Goal: Transaction & Acquisition: Purchase product/service

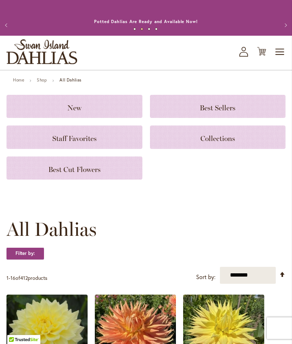
click at [247, 57] on icon "My Account" at bounding box center [243, 52] width 9 height 10
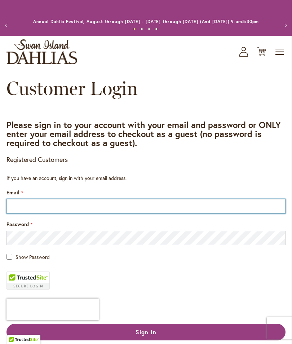
type input "**********"
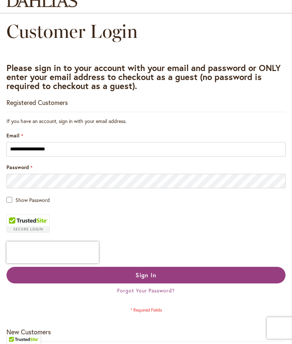
scroll to position [57, 0]
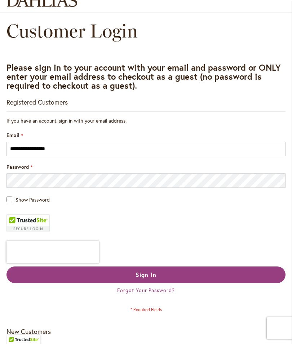
click at [158, 282] on button "Sign In" at bounding box center [145, 275] width 279 height 17
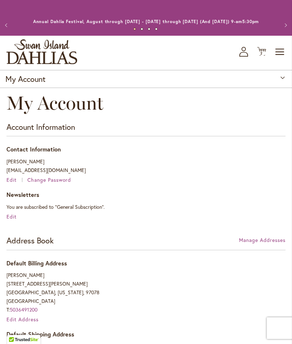
click at [281, 59] on span "Toggle Nav" at bounding box center [280, 52] width 11 height 14
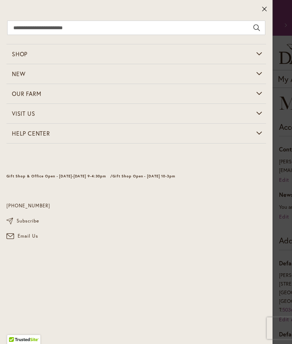
click at [264, 8] on icon at bounding box center [264, 8] width 5 height 7
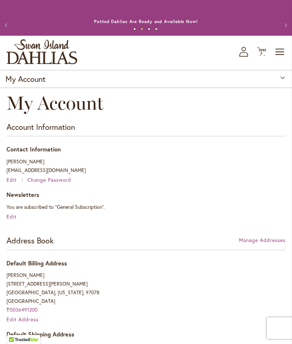
click at [282, 59] on span "Toggle Nav" at bounding box center [280, 52] width 11 height 14
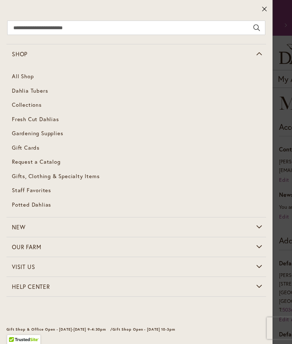
click at [38, 92] on span "Dahlia Tubers" at bounding box center [30, 90] width 36 height 7
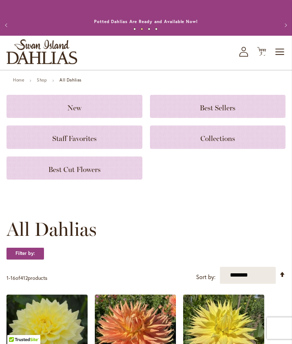
click at [262, 56] on span "2" at bounding box center [261, 53] width 3 height 5
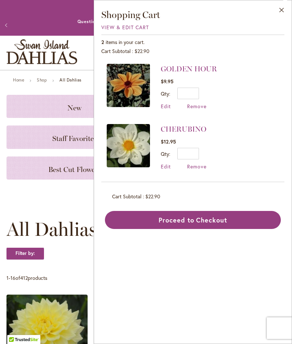
click at [288, 12] on button "Close" at bounding box center [282, 11] width 20 height 23
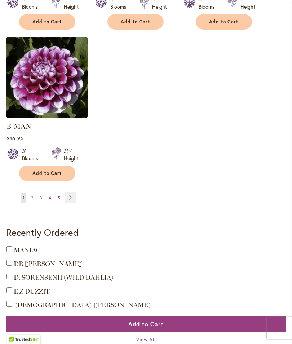
scroll to position [1030, 0]
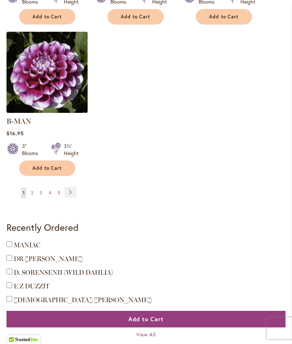
click at [76, 190] on link "Page Next" at bounding box center [71, 192] width 12 height 11
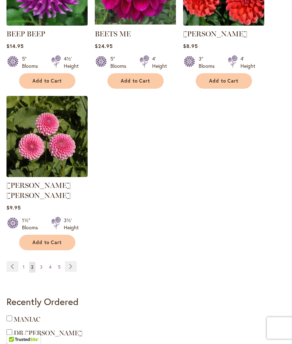
scroll to position [956, 0]
click at [11, 262] on link "Page Previous" at bounding box center [12, 266] width 12 height 11
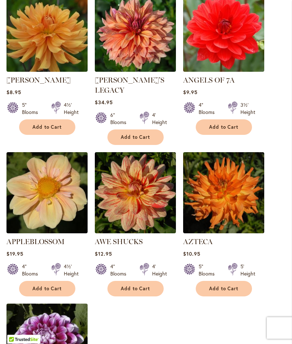
scroll to position [758, 0]
click at [144, 287] on span "Add to Cart" at bounding box center [136, 289] width 30 height 6
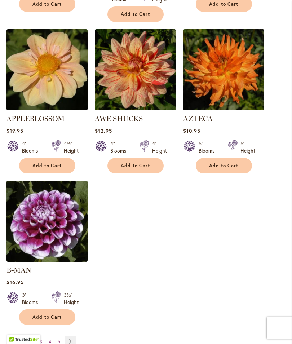
scroll to position [901, 0]
click at [75, 336] on link "Page Next" at bounding box center [71, 341] width 12 height 11
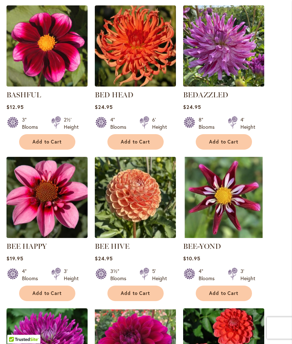
scroll to position [596, 0]
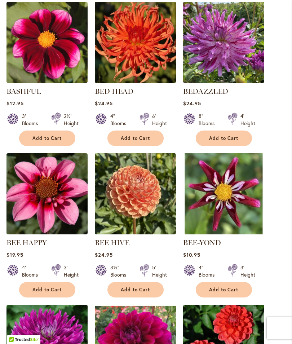
click at [229, 293] on span "Add to Cart" at bounding box center [224, 290] width 30 height 6
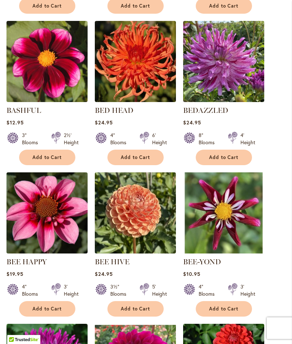
click at [231, 312] on span "Add to Cart" at bounding box center [224, 309] width 30 height 6
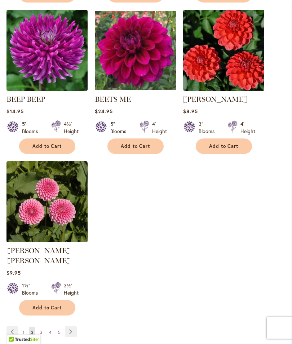
scroll to position [910, 0]
click at [75, 327] on link "Page Next" at bounding box center [71, 331] width 12 height 11
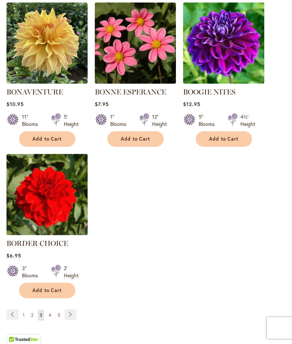
scroll to position [898, 0]
click at [70, 320] on link "Page Next" at bounding box center [71, 314] width 12 height 11
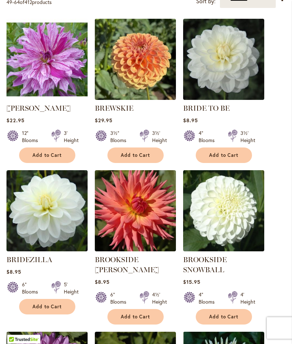
scroll to position [276, 0]
click at [58, 310] on span "Add to Cart" at bounding box center [47, 307] width 30 height 6
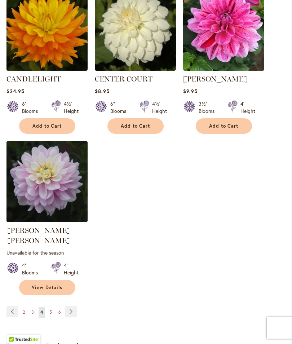
scroll to position [940, 0]
click at [77, 306] on link "Page Next" at bounding box center [71, 311] width 12 height 11
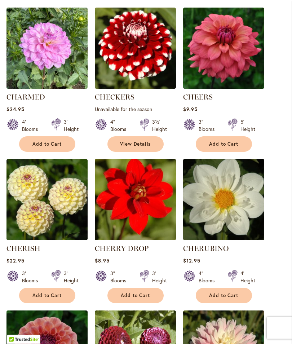
scroll to position [289, 0]
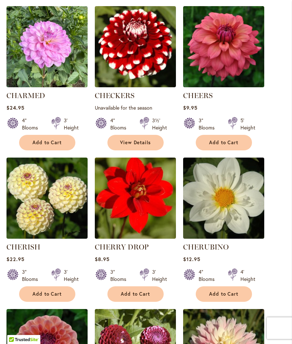
click at [235, 302] on button "Add to Cart" at bounding box center [224, 294] width 56 height 16
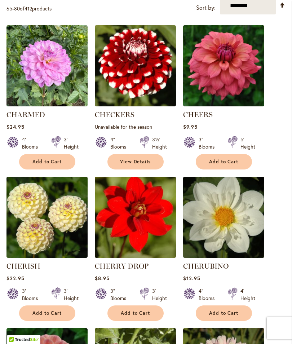
click at [228, 316] on span "Add to Cart" at bounding box center [224, 313] width 30 height 6
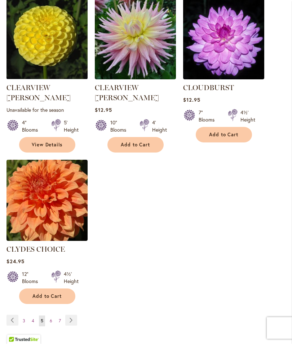
scroll to position [932, 0]
click at [72, 315] on link "Page Next" at bounding box center [71, 320] width 12 height 11
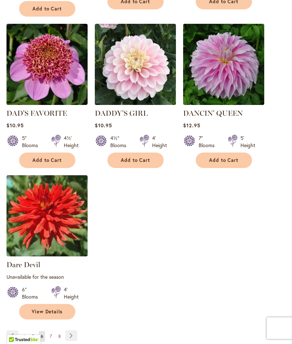
scroll to position [917, 0]
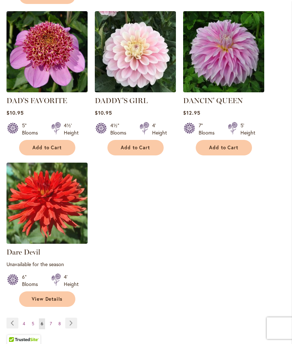
click at [76, 318] on link "Page Next" at bounding box center [71, 323] width 12 height 11
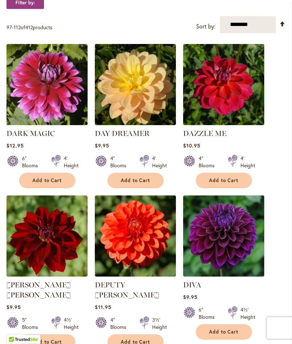
scroll to position [251, 0]
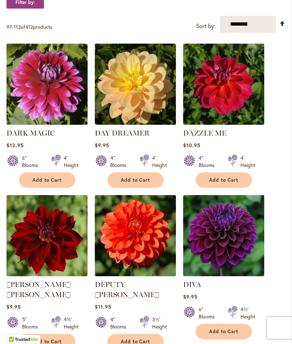
click at [58, 339] on span "Add to Cart" at bounding box center [47, 342] width 30 height 6
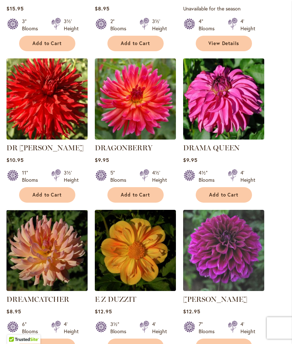
scroll to position [720, 0]
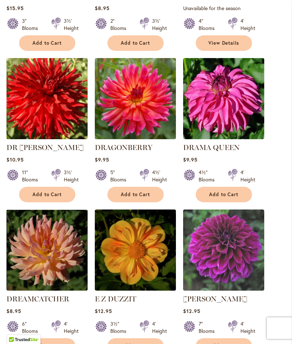
click at [126, 299] on link "E Z DUZZIT" at bounding box center [115, 299] width 41 height 9
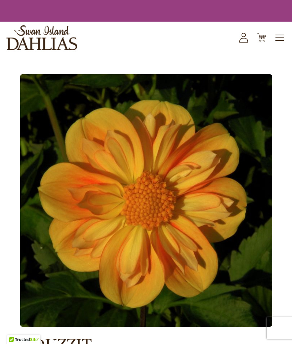
type input "*******"
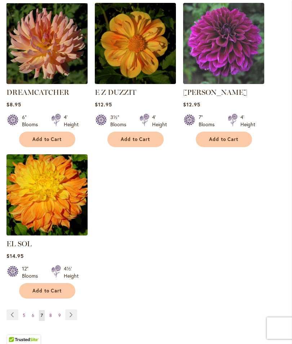
scroll to position [911, 0]
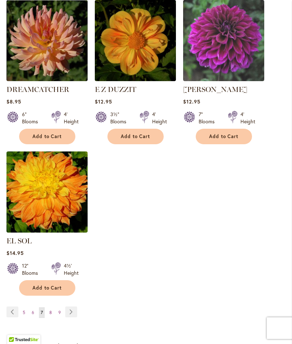
click at [74, 308] on link "Page Next" at bounding box center [71, 312] width 12 height 11
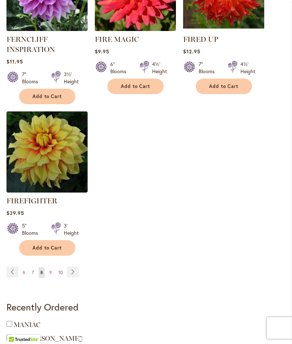
scroll to position [1000, 0]
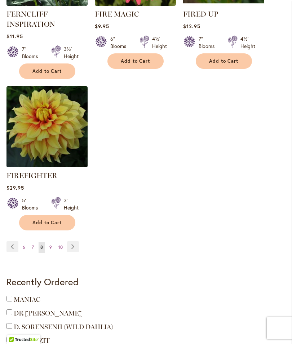
click at [74, 252] on link "Page Next" at bounding box center [73, 246] width 12 height 11
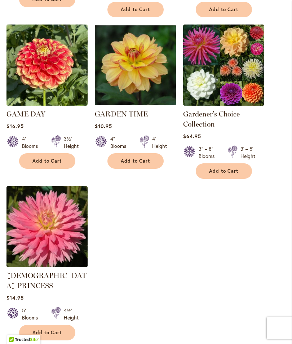
scroll to position [907, 0]
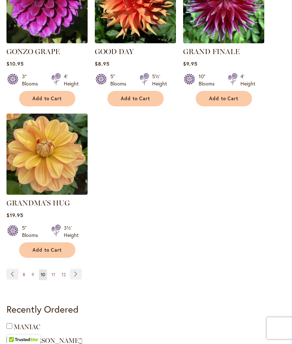
scroll to position [951, 0]
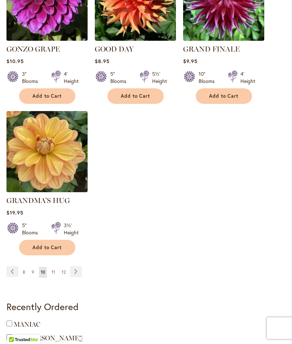
click at [77, 270] on link "Page Next" at bounding box center [76, 271] width 12 height 11
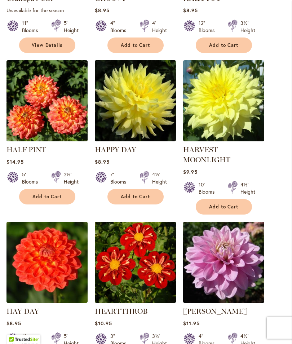
scroll to position [386, 0]
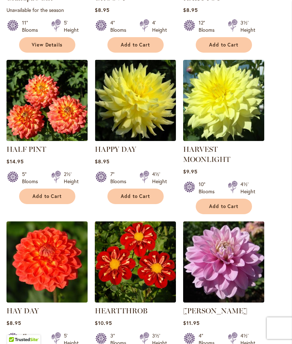
click at [233, 210] on span "Add to Cart" at bounding box center [224, 206] width 30 height 6
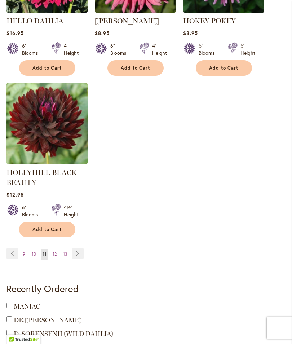
scroll to position [1020, 0]
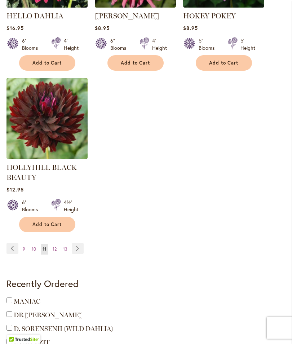
click at [83, 254] on link "Page Next" at bounding box center [78, 248] width 12 height 11
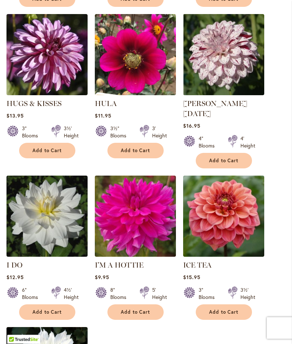
scroll to position [735, 0]
click at [59, 224] on img at bounding box center [46, 216] width 81 height 81
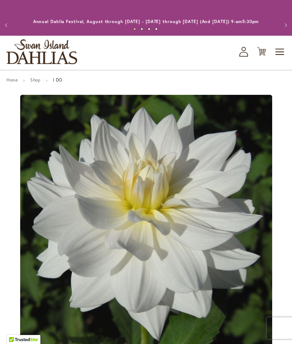
type input "*******"
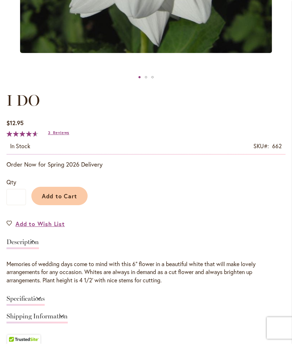
scroll to position [313, 0]
click at [65, 200] on span "Add to Cart" at bounding box center [60, 196] width 36 height 8
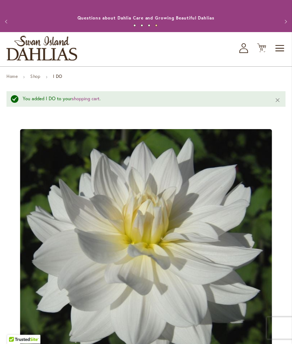
scroll to position [0, 0]
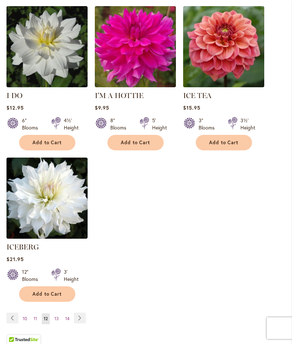
scroll to position [905, 0]
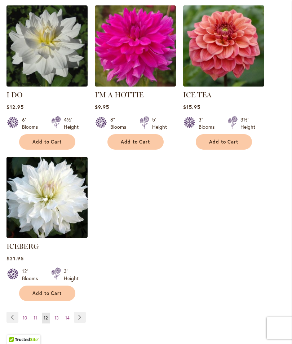
click at [85, 315] on link "Page Next" at bounding box center [80, 317] width 12 height 11
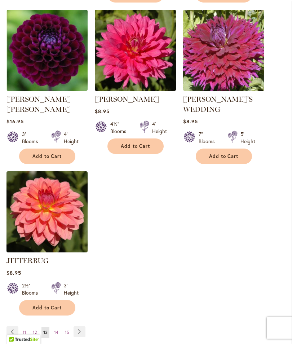
scroll to position [908, 0]
click at [82, 326] on link "Page Next" at bounding box center [80, 331] width 12 height 11
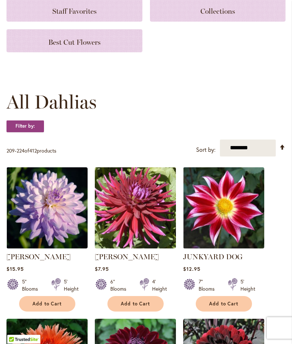
scroll to position [129, 0]
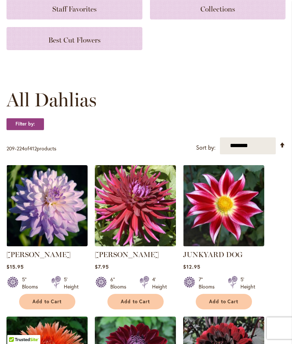
click at [145, 305] on span "Add to Cart" at bounding box center [136, 302] width 30 height 6
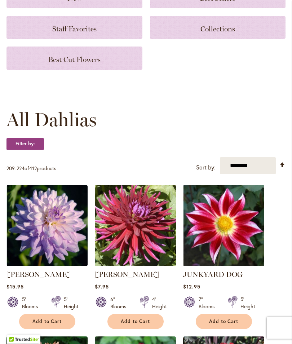
scroll to position [129, 0]
click at [229, 325] on span "Add to Cart" at bounding box center [224, 321] width 30 height 6
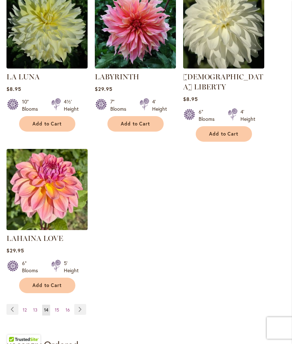
scroll to position [933, 0]
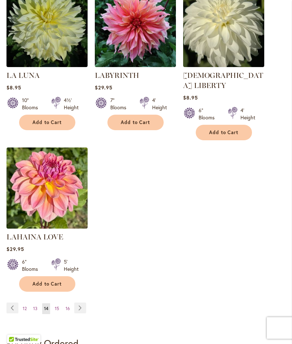
click at [84, 303] on link "Page Next" at bounding box center [80, 308] width 12 height 11
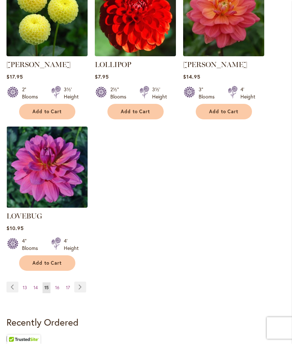
scroll to position [946, 0]
click at [85, 282] on link "Page Next" at bounding box center [80, 287] width 12 height 11
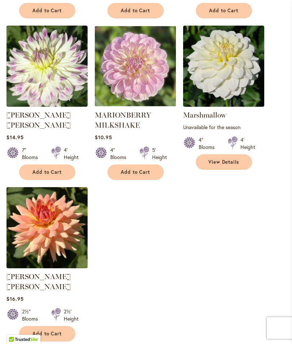
scroll to position [885, 0]
click at [50, 326] on button "Add to Cart" at bounding box center [47, 334] width 56 height 16
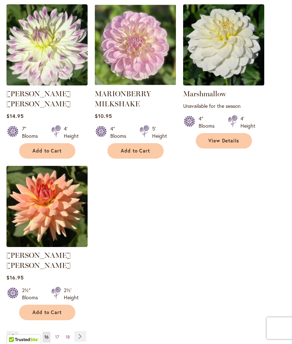
scroll to position [926, 0]
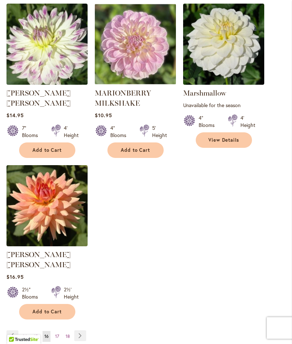
click at [85, 331] on link "Page Next" at bounding box center [80, 336] width 12 height 11
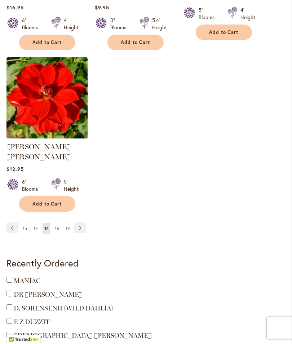
scroll to position [1006, 0]
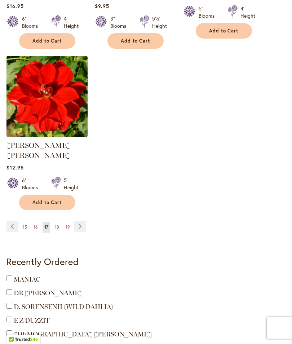
click at [83, 221] on link "Page Next" at bounding box center [80, 226] width 12 height 11
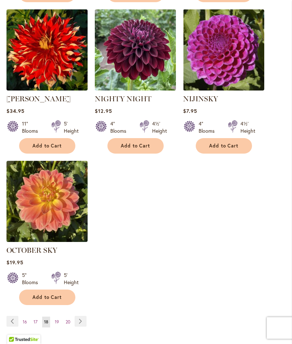
scroll to position [891, 0]
click at [85, 327] on link "Page Next" at bounding box center [81, 321] width 12 height 11
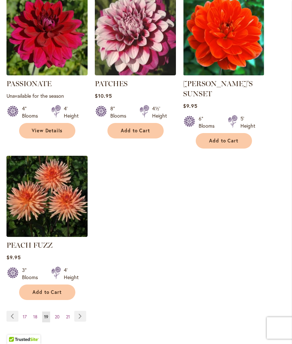
scroll to position [916, 0]
click at [84, 312] on link "Page Next" at bounding box center [80, 316] width 12 height 11
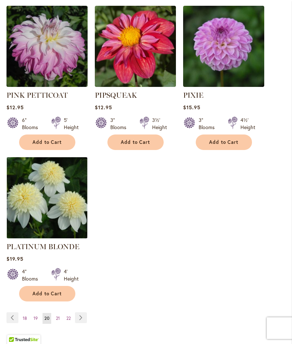
scroll to position [925, 0]
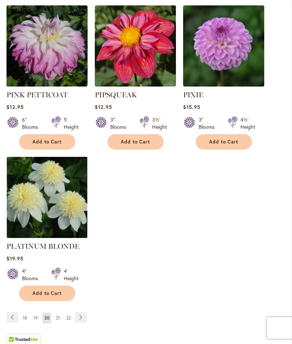
click at [84, 312] on link "Page Next" at bounding box center [81, 317] width 12 height 11
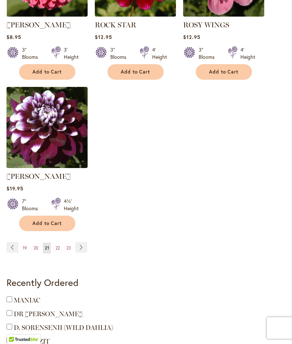
scroll to position [977, 0]
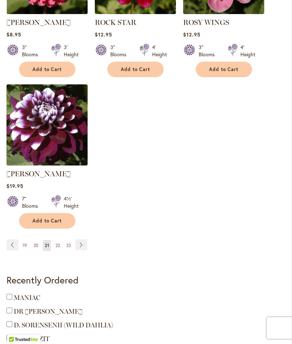
click at [87, 251] on link "Page Next" at bounding box center [81, 245] width 12 height 11
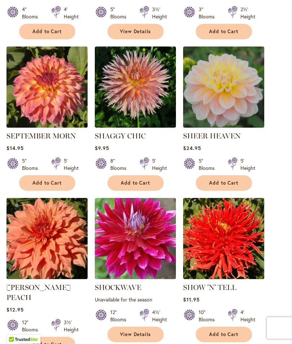
scroll to position [400, 0]
click at [208, 292] on link "SHOW 'N' TELL" at bounding box center [209, 287] width 53 height 9
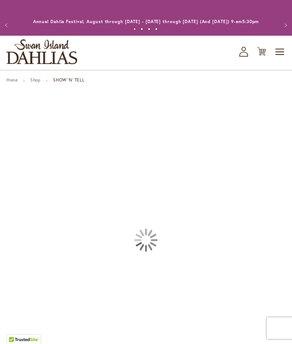
type input "*******"
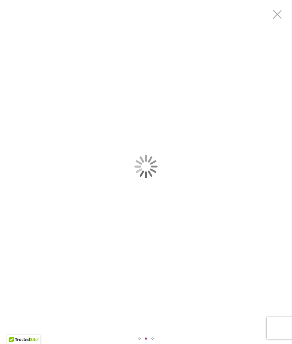
click at [226, 122] on div "SHOW 'N' TELL" at bounding box center [146, 166] width 292 height 333
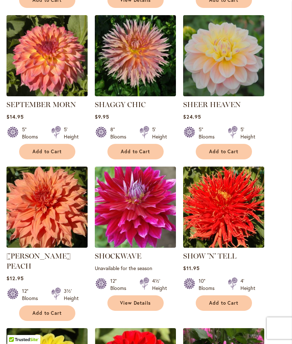
scroll to position [431, 0]
click at [214, 260] on link "SHOW 'N' TELL" at bounding box center [209, 256] width 53 height 9
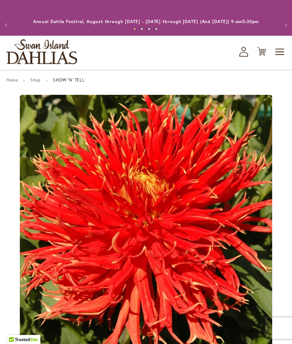
type input "*******"
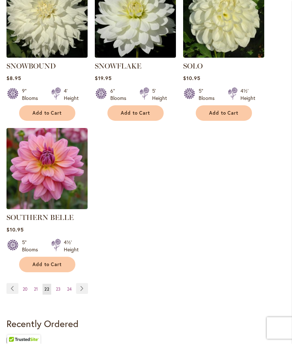
scroll to position [934, 0]
click at [88, 284] on link "Page Next" at bounding box center [82, 288] width 12 height 11
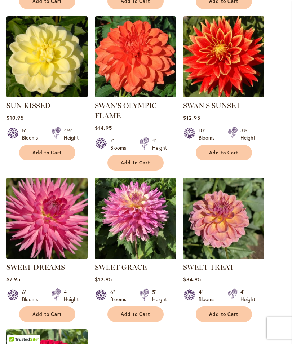
scroll to position [733, 0]
click at [57, 322] on button "Add to Cart" at bounding box center [47, 315] width 56 height 16
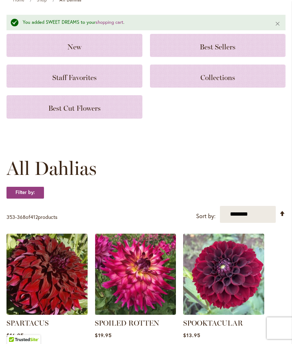
scroll to position [0, 0]
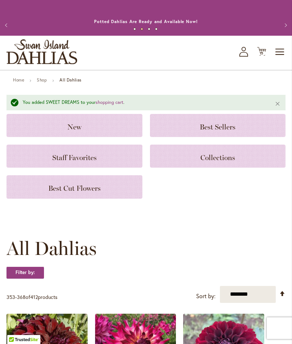
click at [260, 57] on span "Cart .cls-1 { fill: #231f20; }" at bounding box center [261, 52] width 9 height 10
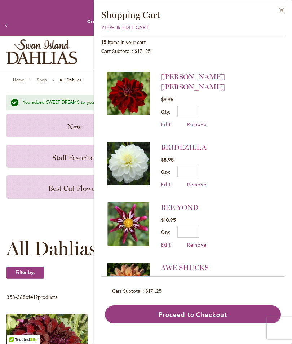
scroll to position [368, 0]
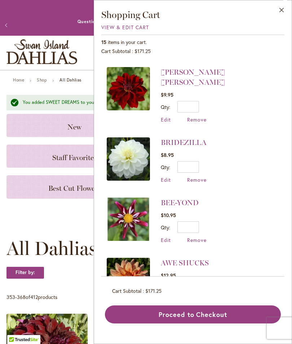
click at [165, 237] on span "Edit" at bounding box center [166, 240] width 10 height 7
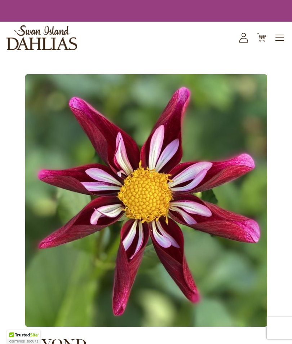
type input "*"
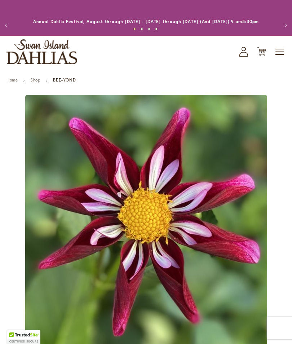
type input "*******"
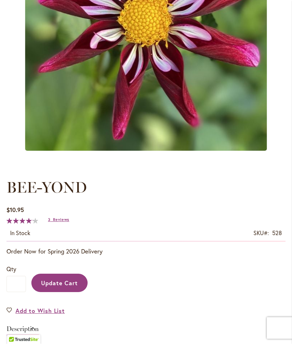
scroll to position [216, 0]
click at [20, 291] on input "*" at bounding box center [15, 284] width 19 height 16
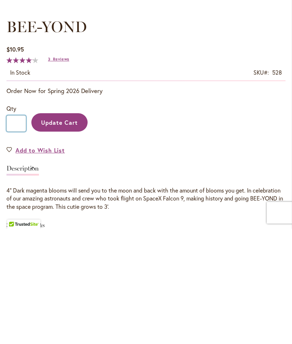
type input "*"
click at [72, 234] on span "Update Cart" at bounding box center [59, 238] width 37 height 8
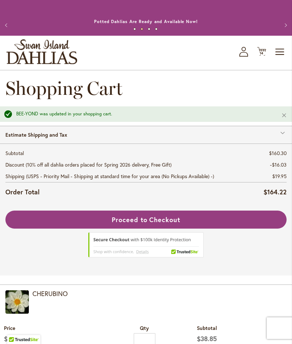
click at [263, 56] on span "14" at bounding box center [262, 53] width 4 height 5
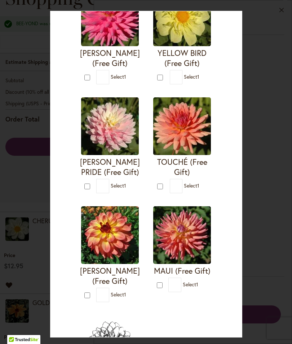
scroll to position [620, 0]
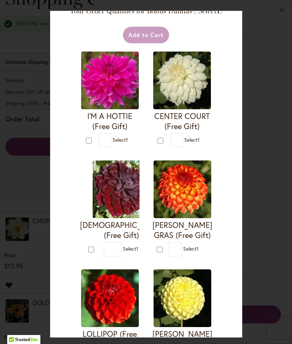
click at [278, 202] on div "Your Order Qualifies for Bonus Dahlias ( Select 1 ) Add to Cart I'M A HOTTIE (F…" at bounding box center [146, 172] width 292 height 344
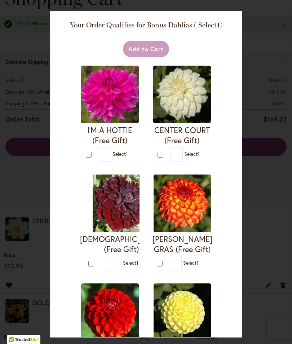
scroll to position [0, 0]
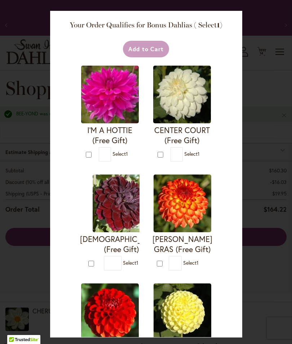
type input "*"
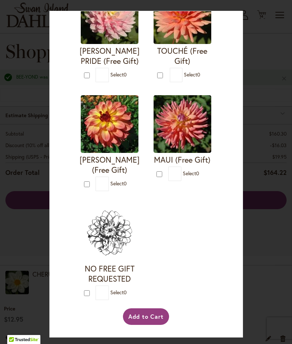
scroll to position [1556, 0]
click at [150, 325] on button "Add to Cart" at bounding box center [146, 316] width 47 height 17
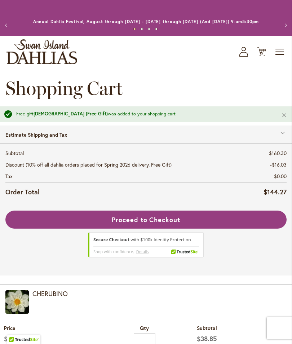
scroll to position [68, 0]
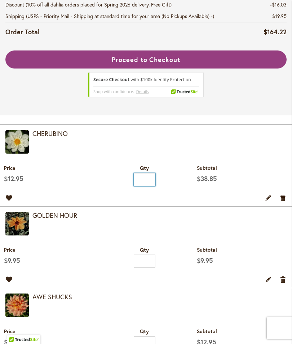
click at [143, 186] on input "*" at bounding box center [145, 179] width 22 height 13
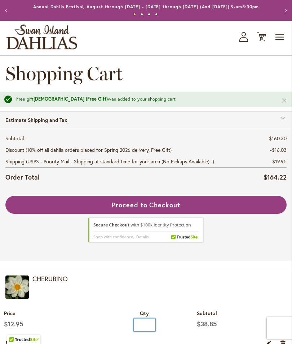
scroll to position [0, 0]
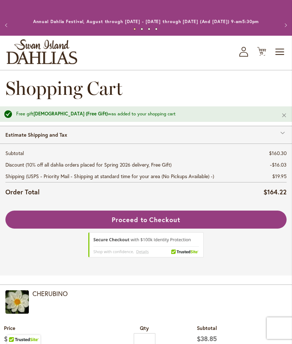
click at [265, 55] on span "15 15 items" at bounding box center [261, 54] width 7 height 4
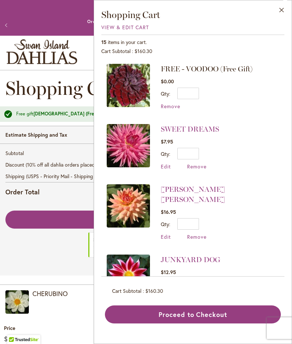
click at [167, 233] on span "Edit" at bounding box center [166, 236] width 10 height 7
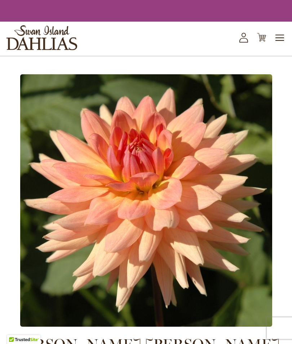
type input "*"
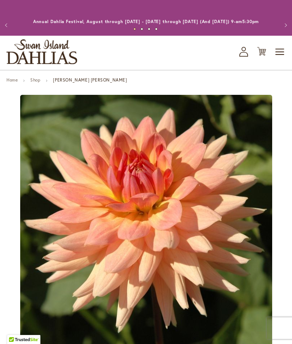
type input "*******"
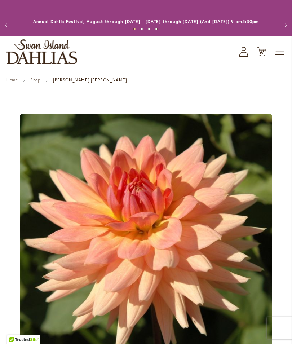
click at [263, 56] on span "15" at bounding box center [262, 53] width 4 height 5
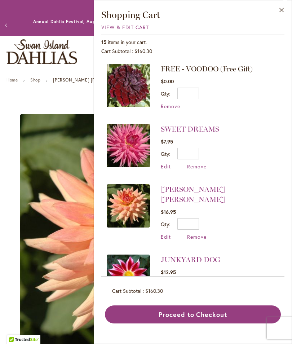
click at [201, 233] on span "Remove" at bounding box center [196, 236] width 19 height 7
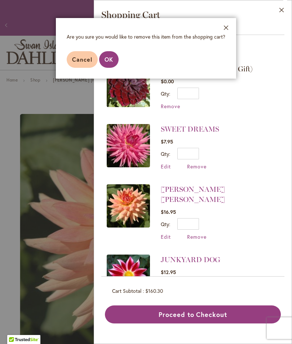
click at [116, 63] on button "OK" at bounding box center [108, 59] width 19 height 17
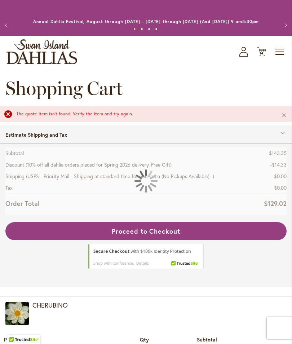
click at [263, 56] on span "14" at bounding box center [262, 53] width 4 height 5
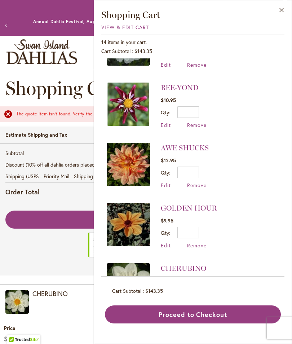
scroll to position [473, 0]
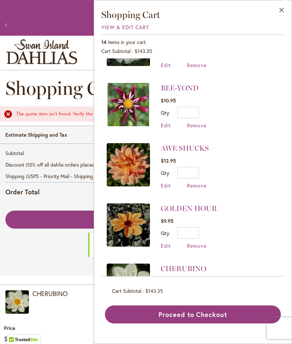
click at [168, 303] on span "Edit" at bounding box center [166, 306] width 10 height 7
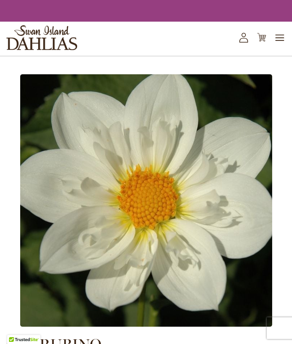
type input "*"
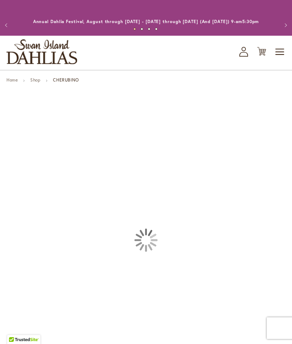
type input "*******"
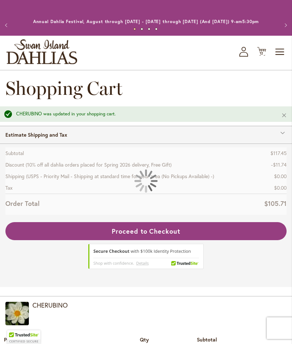
click at [263, 56] on icon "Cart .cls-1 { fill: #231f20; }" at bounding box center [261, 51] width 9 height 9
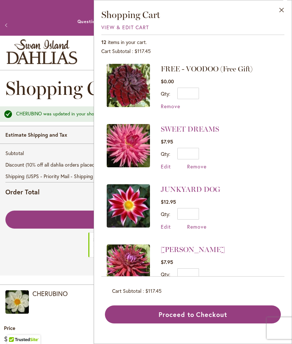
click at [169, 109] on span "Remove" at bounding box center [170, 106] width 19 height 7
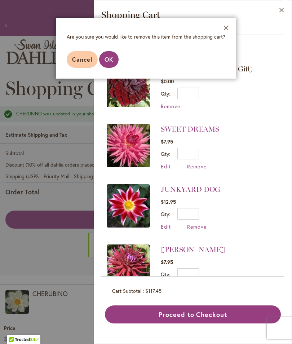
click at [111, 58] on span "OK" at bounding box center [109, 60] width 9 height 8
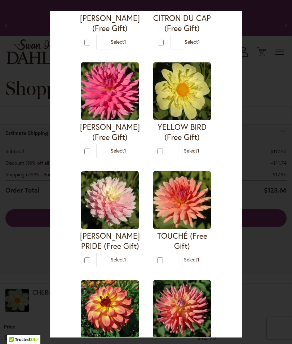
scroll to position [546, 0]
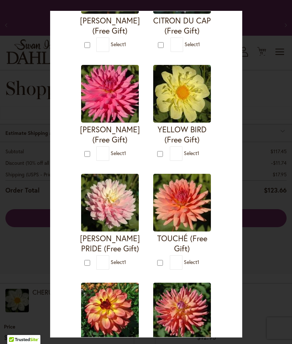
click at [159, 264] on form "TOUCHÉ (Free Gift) * 1" at bounding box center [183, 222] width 60 height 96
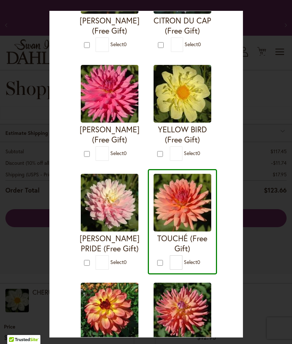
type input "*"
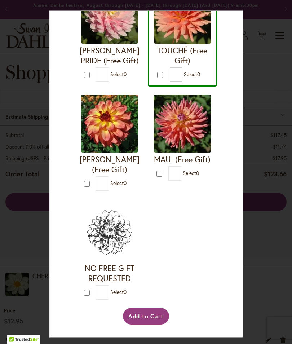
scroll to position [14, 0]
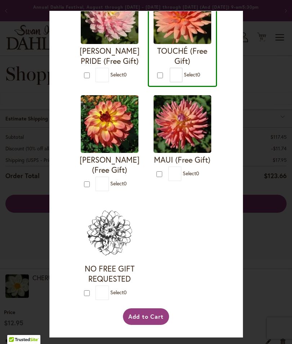
click at [153, 325] on button "Add to Cart" at bounding box center [146, 316] width 47 height 17
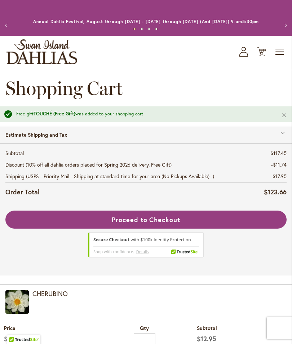
click at [181, 228] on button "Proceed to Checkout" at bounding box center [145, 220] width 281 height 18
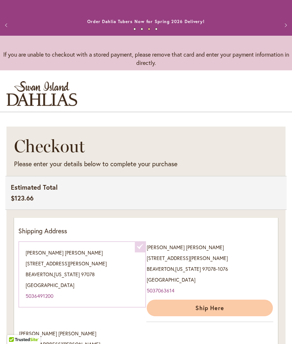
click at [229, 314] on button "Ship Here" at bounding box center [210, 308] width 126 height 17
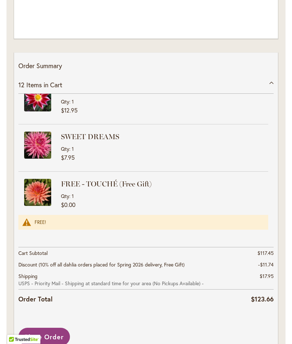
scroll to position [1041, 0]
click at [52, 339] on span "Place Order" at bounding box center [44, 336] width 39 height 9
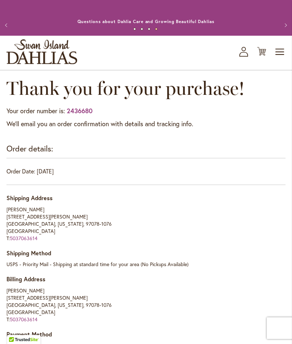
click at [245, 57] on icon "My Account" at bounding box center [243, 52] width 9 height 10
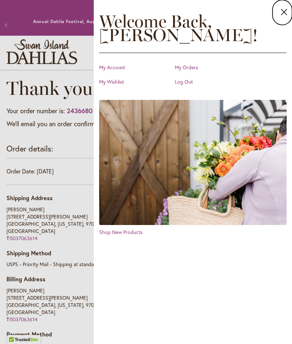
click at [185, 82] on link "Log Out" at bounding box center [211, 81] width 72 height 7
